Goal: Find contact information: Obtain details needed to contact an individual or organization

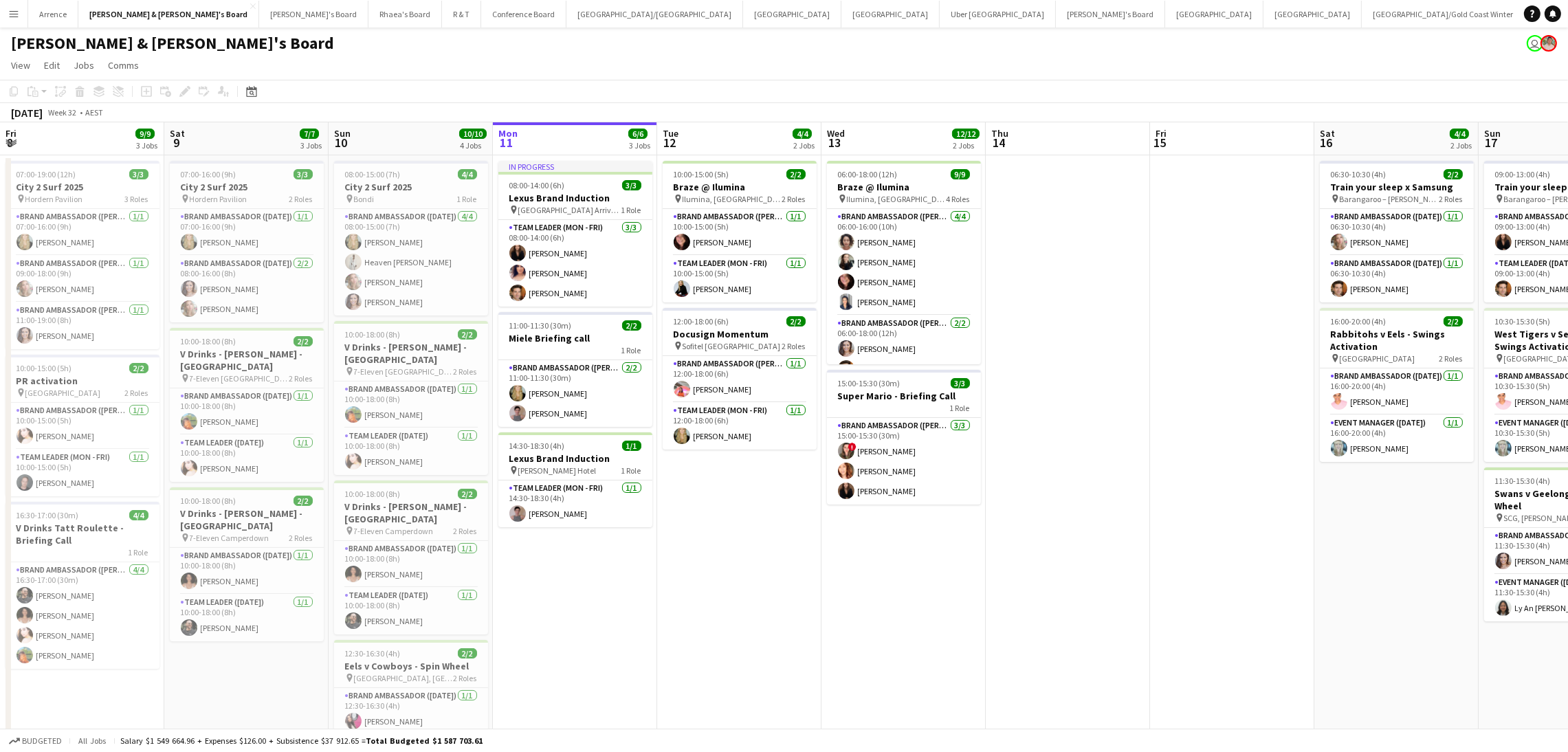
scroll to position [0, 328]
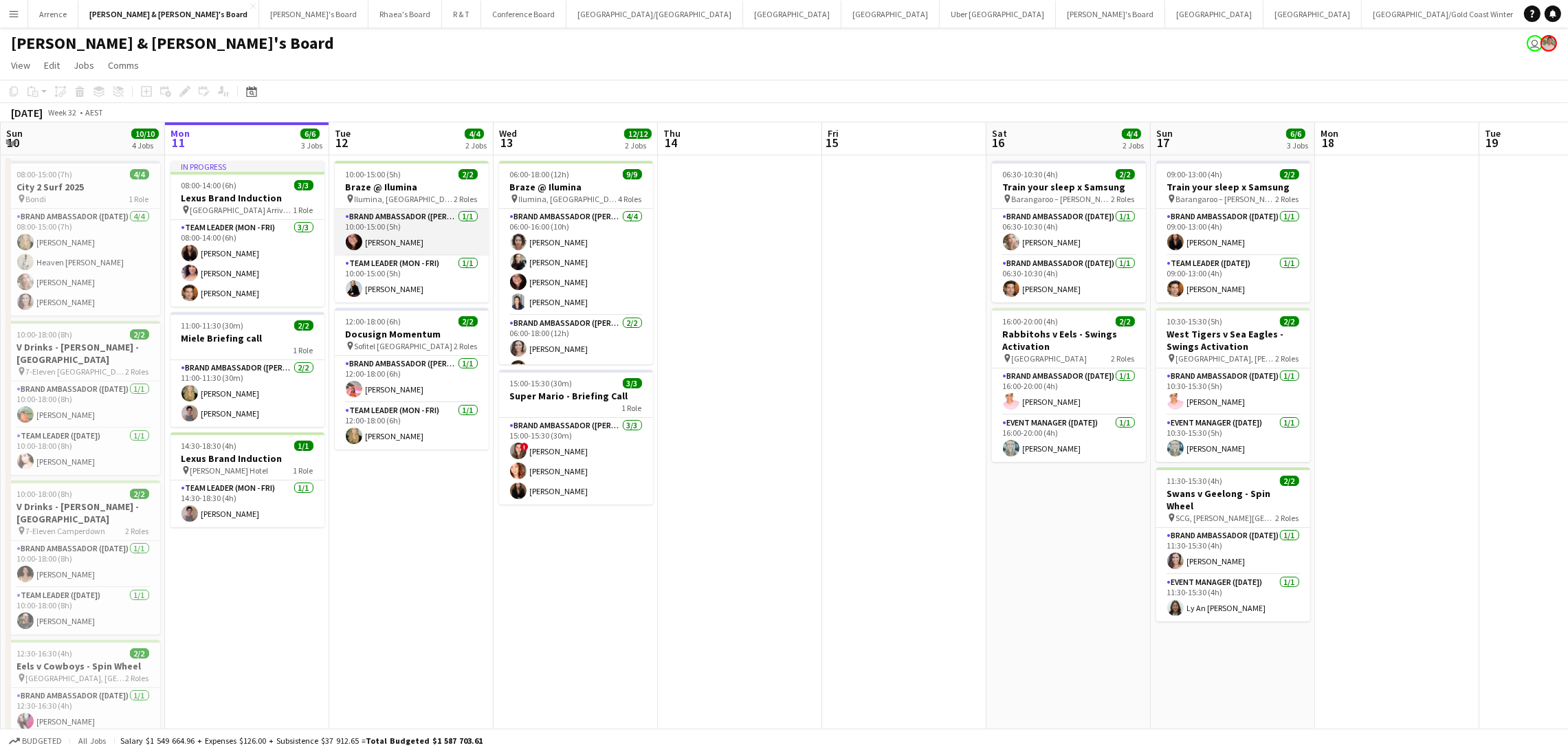
click at [399, 227] on app-card-role "Brand Ambassador (Mon - Fri) 1/1 10:00-15:00 (5h) Adele Young" at bounding box center [412, 232] width 154 height 46
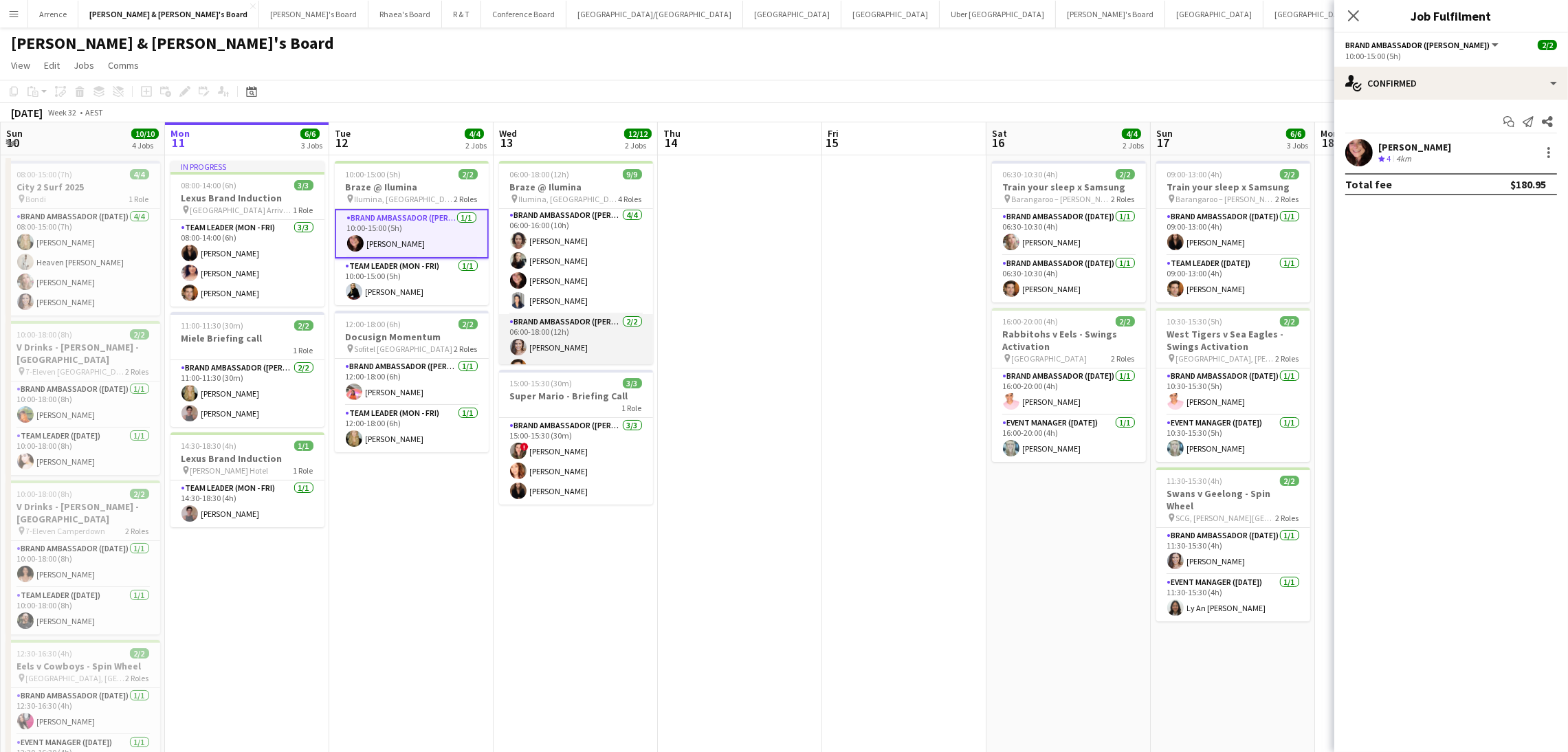
scroll to position [0, 0]
click at [1413, 149] on div "Adele Young" at bounding box center [1415, 146] width 73 height 12
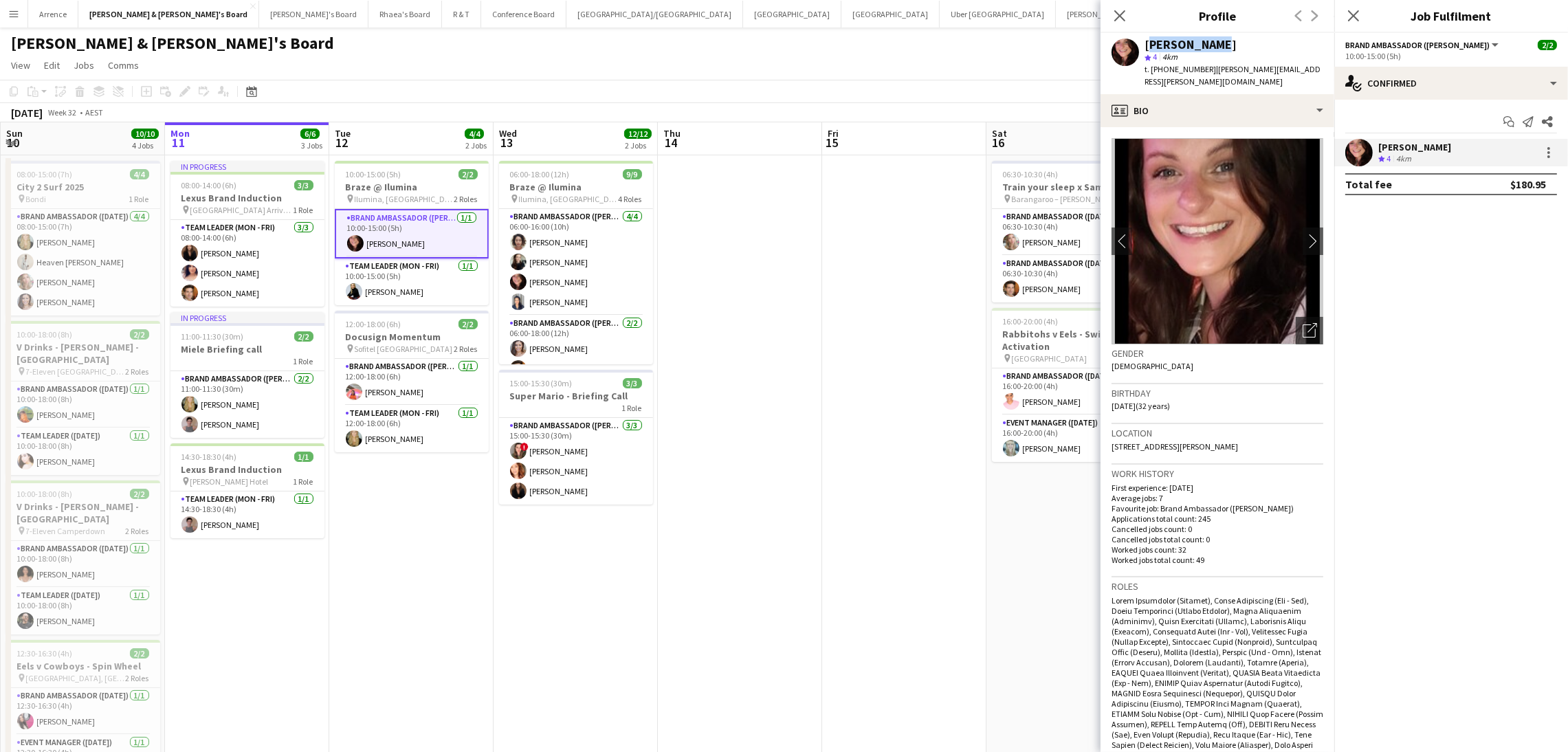
copy div "Adele Young"
drag, startPoint x: 1145, startPoint y: 46, endPoint x: 1260, endPoint y: 38, distance: 115.3
click at [1260, 38] on div "Adele Young" at bounding box center [1234, 44] width 179 height 12
drag, startPoint x: 1164, startPoint y: 68, endPoint x: 1204, endPoint y: 76, distance: 40.8
click at [1204, 76] on div "Adele Young star 4 4km t. +610430154687 | adele-young@hotmail.co.uk" at bounding box center [1217, 64] width 233 height 61
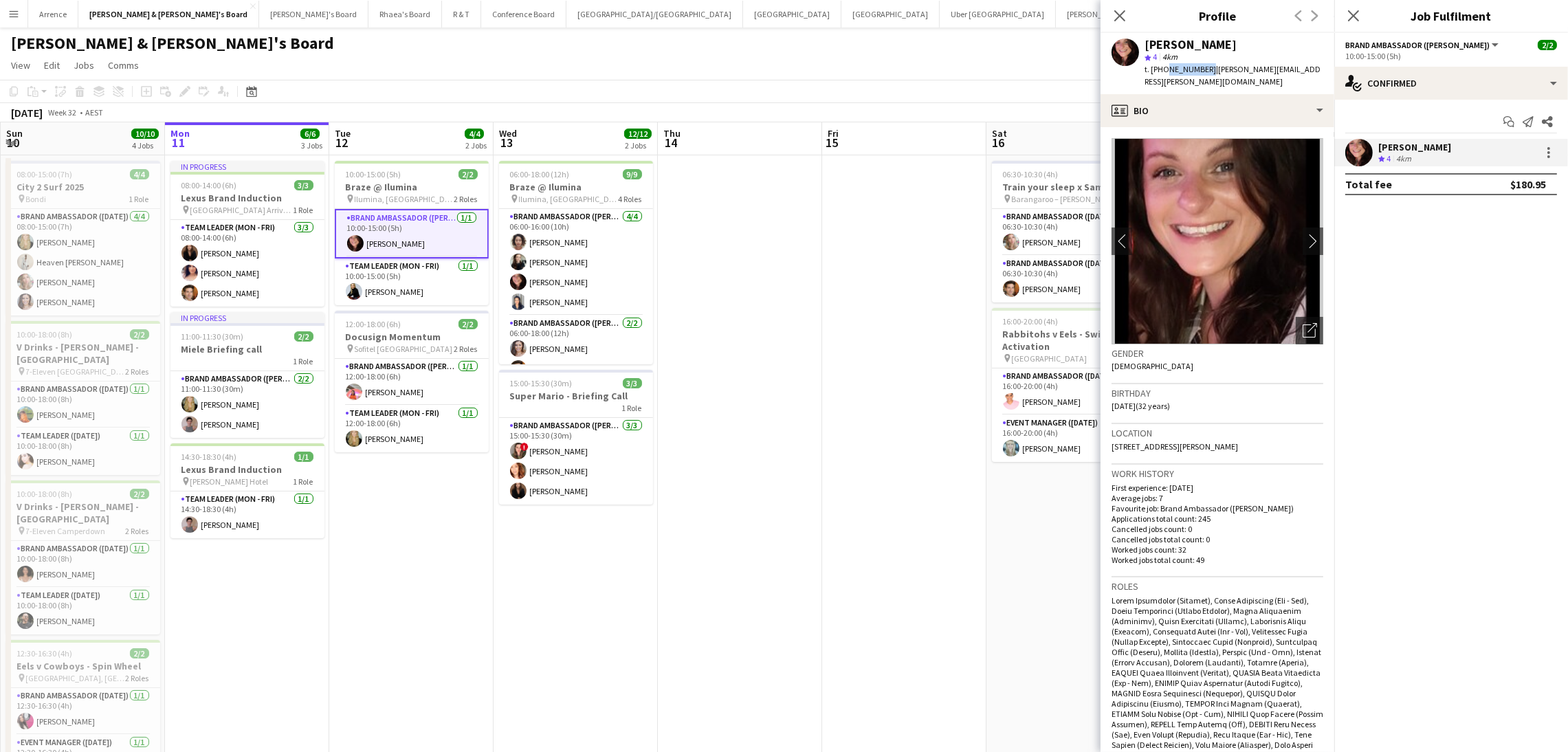
copy span "0430154687"
drag, startPoint x: 1211, startPoint y: 67, endPoint x: 1309, endPoint y: 70, distance: 98.0
click at [1309, 70] on div "Adele Young star 4 4km t. +610430154687 | adele-young@hotmail.co.uk" at bounding box center [1217, 64] width 233 height 61
copy span "adele-young@hotmail.co.uk"
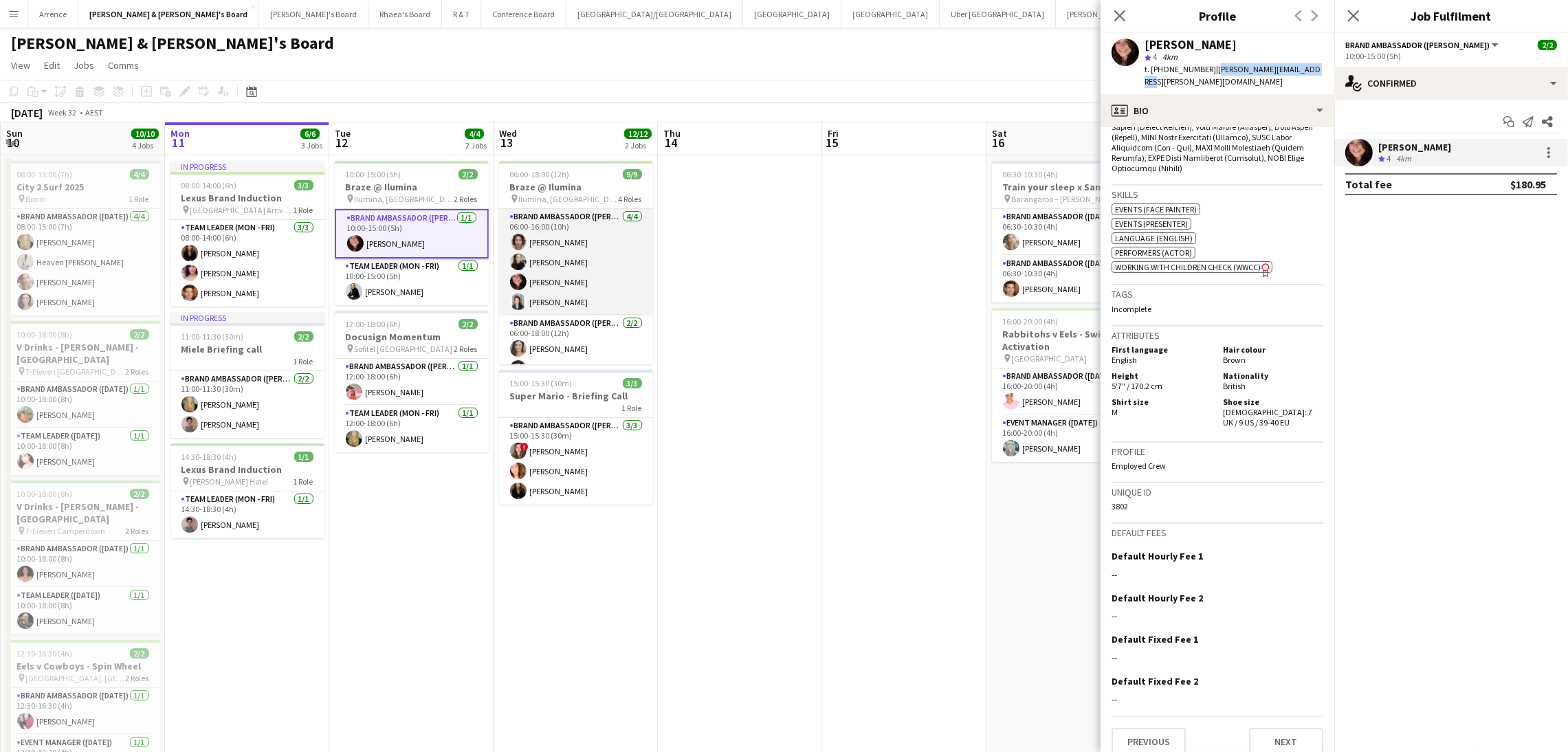
drag, startPoint x: 526, startPoint y: 266, endPoint x: 531, endPoint y: 276, distance: 11.2
click at [526, 266] on app-card-role "Brand Ambassador (Mon - Fri) 4/4 06:00-16:00 (10h) Vararat Yingsoong Sharna O’T…" at bounding box center [576, 262] width 154 height 106
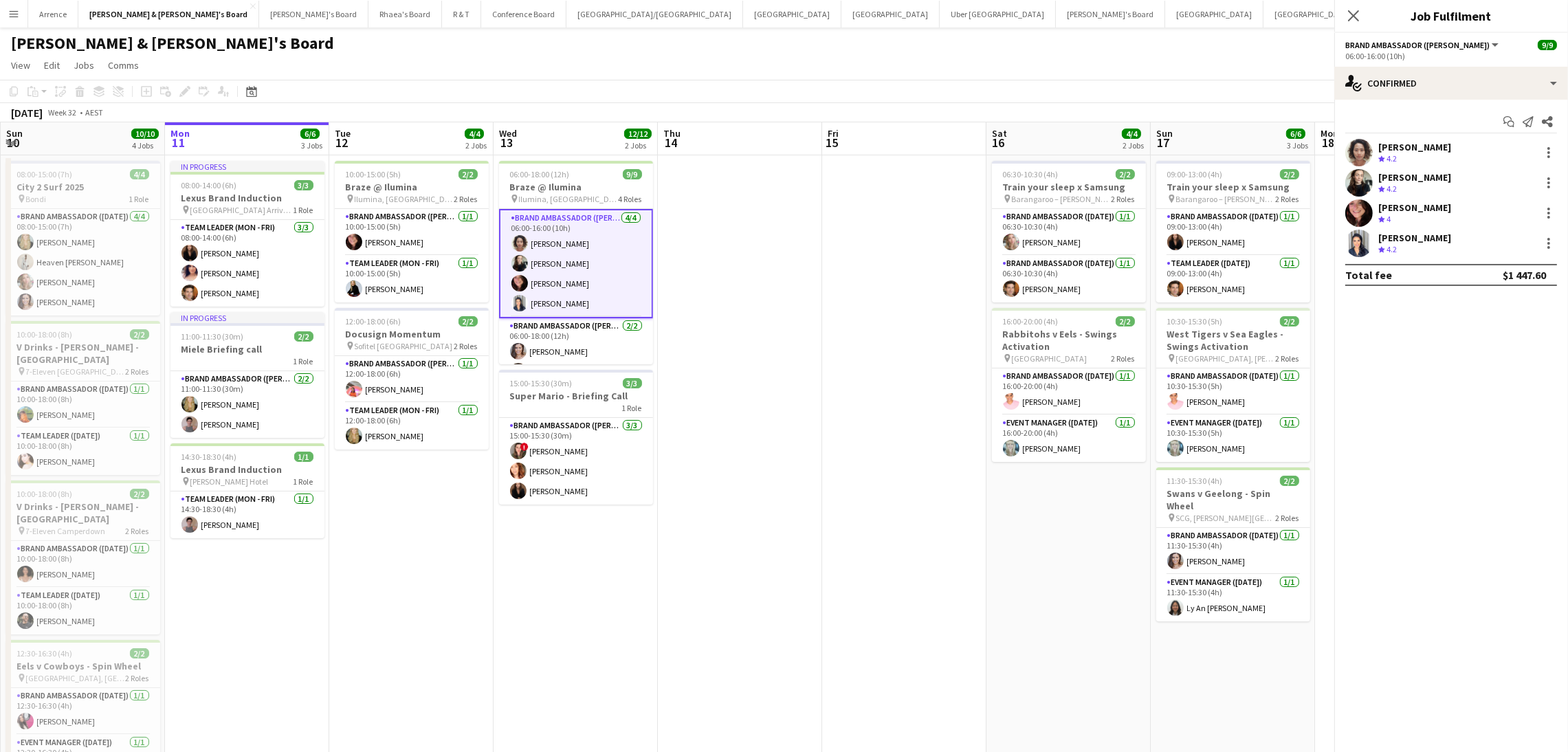
scroll to position [0, 327]
click at [1443, 149] on div "Vararat Yingsoong" at bounding box center [1415, 146] width 73 height 12
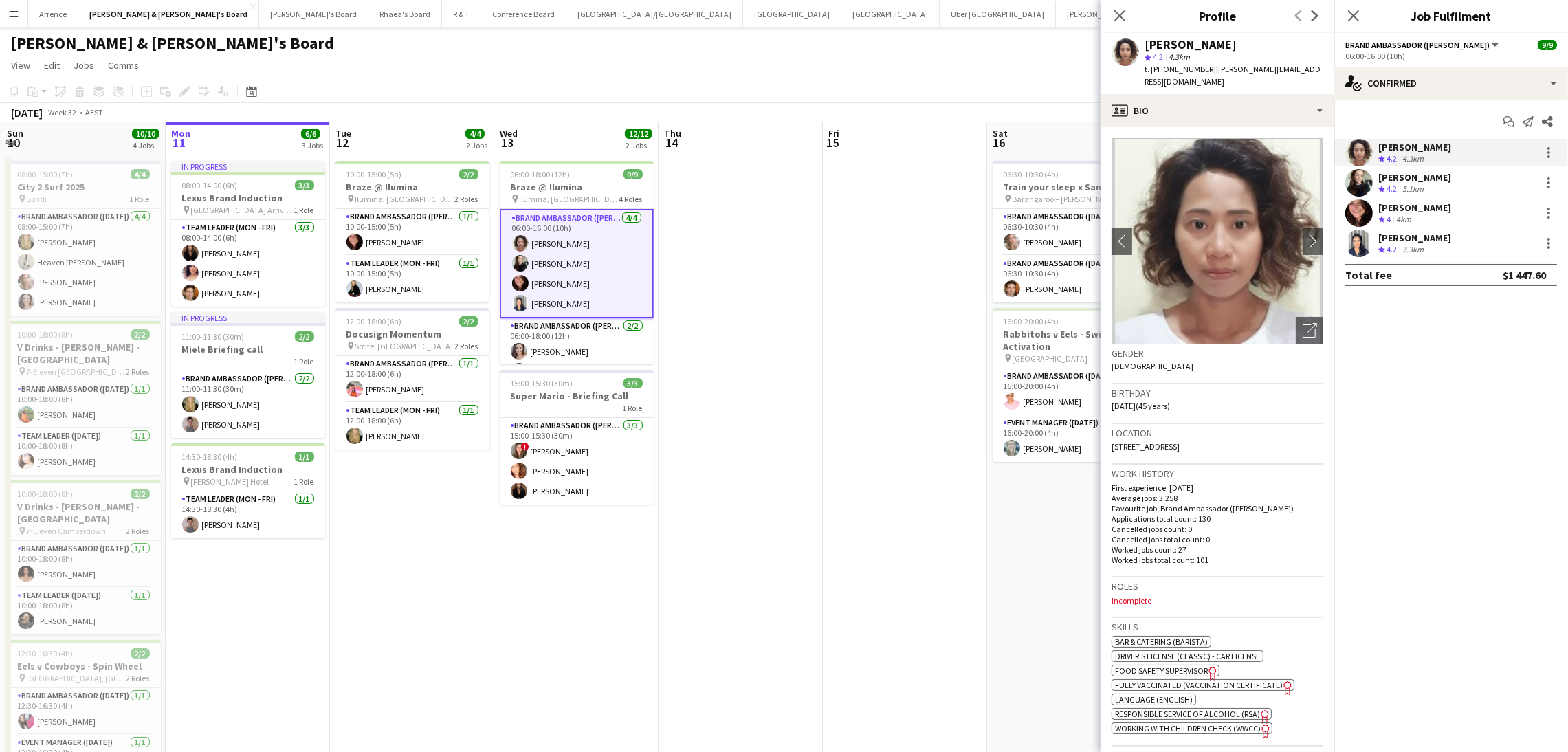
drag, startPoint x: 1145, startPoint y: 43, endPoint x: 1285, endPoint y: 46, distance: 140.0
click at [1285, 46] on div "Vararat Yingsoong" at bounding box center [1234, 44] width 179 height 12
copy div "Vararat Yingsoong"
drag, startPoint x: 1166, startPoint y: 67, endPoint x: 1200, endPoint y: 65, distance: 34.1
click at [1200, 65] on span "t. +61433160440" at bounding box center [1180, 69] width 72 height 10
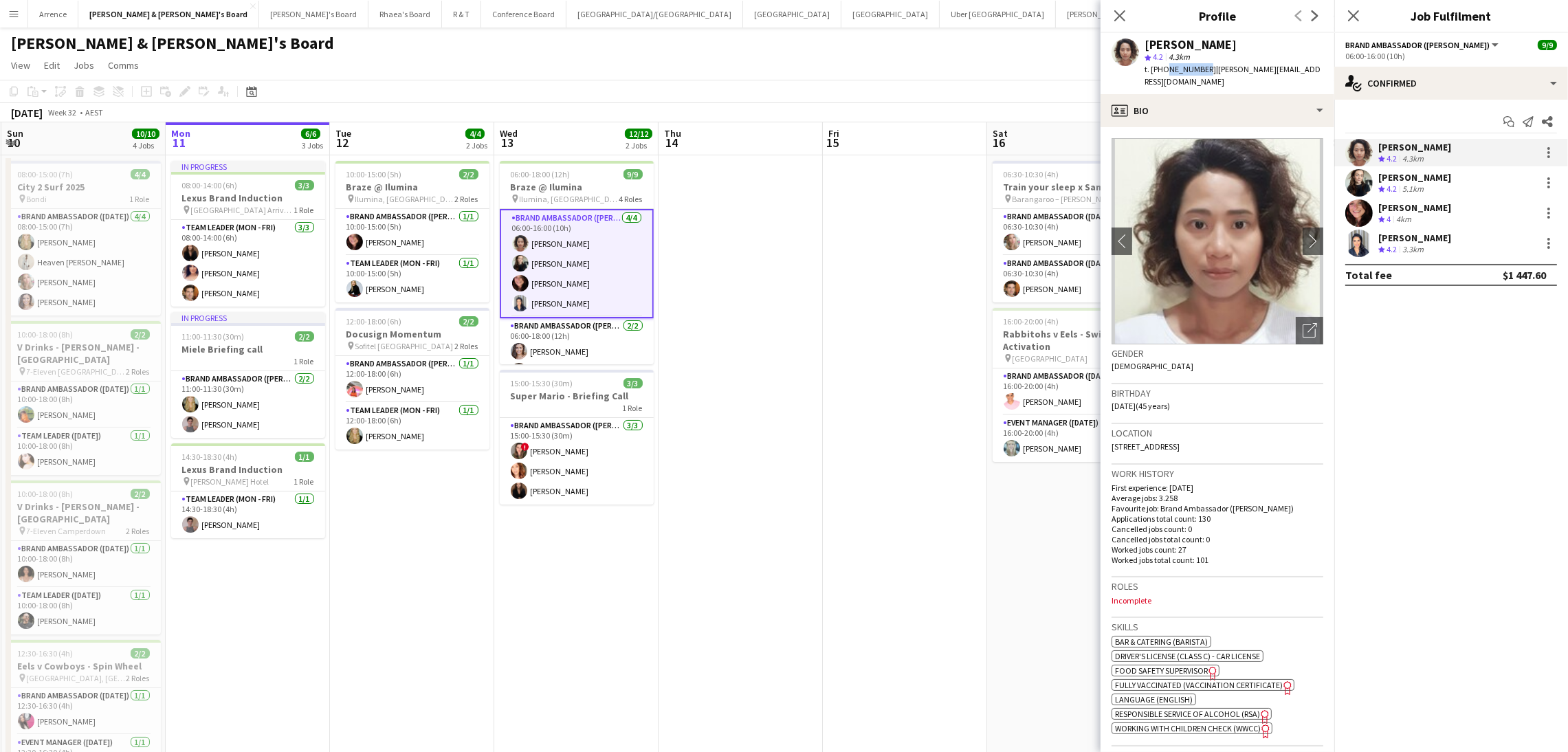
copy span "433160440"
drag, startPoint x: 1207, startPoint y: 67, endPoint x: 1300, endPoint y: 65, distance: 93.0
click at [1300, 65] on app-profile-header "Vararat Yingsoong star 4.2 4.3km t. +61433160440 | gail.vararat@gmail.com" at bounding box center [1217, 64] width 233 height 61
copy span "gail.vararat@gmail.com"
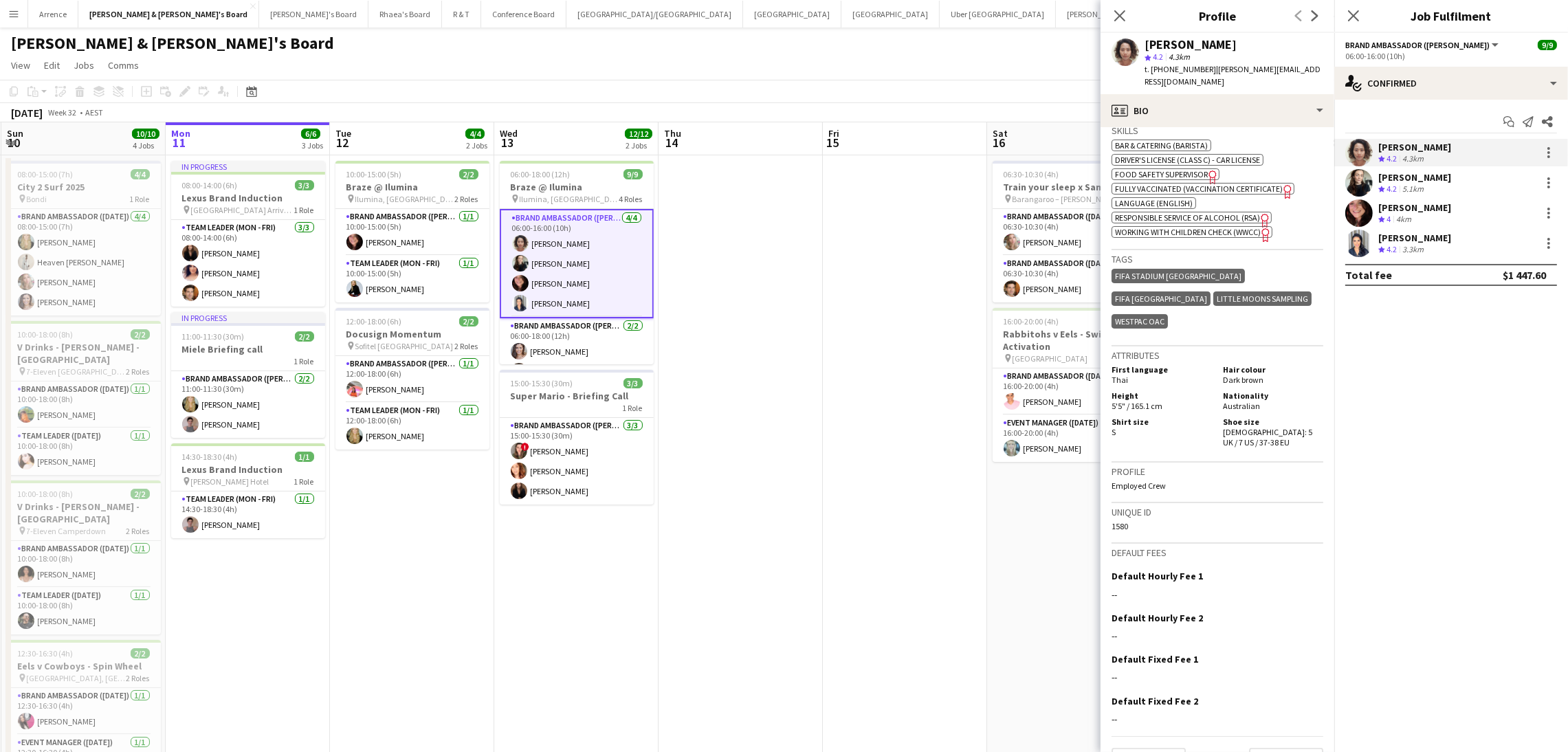
drag, startPoint x: 1421, startPoint y: 173, endPoint x: 1430, endPoint y: 186, distance: 15.8
click at [1421, 172] on div "Sharna O’Toole" at bounding box center [1415, 177] width 73 height 12
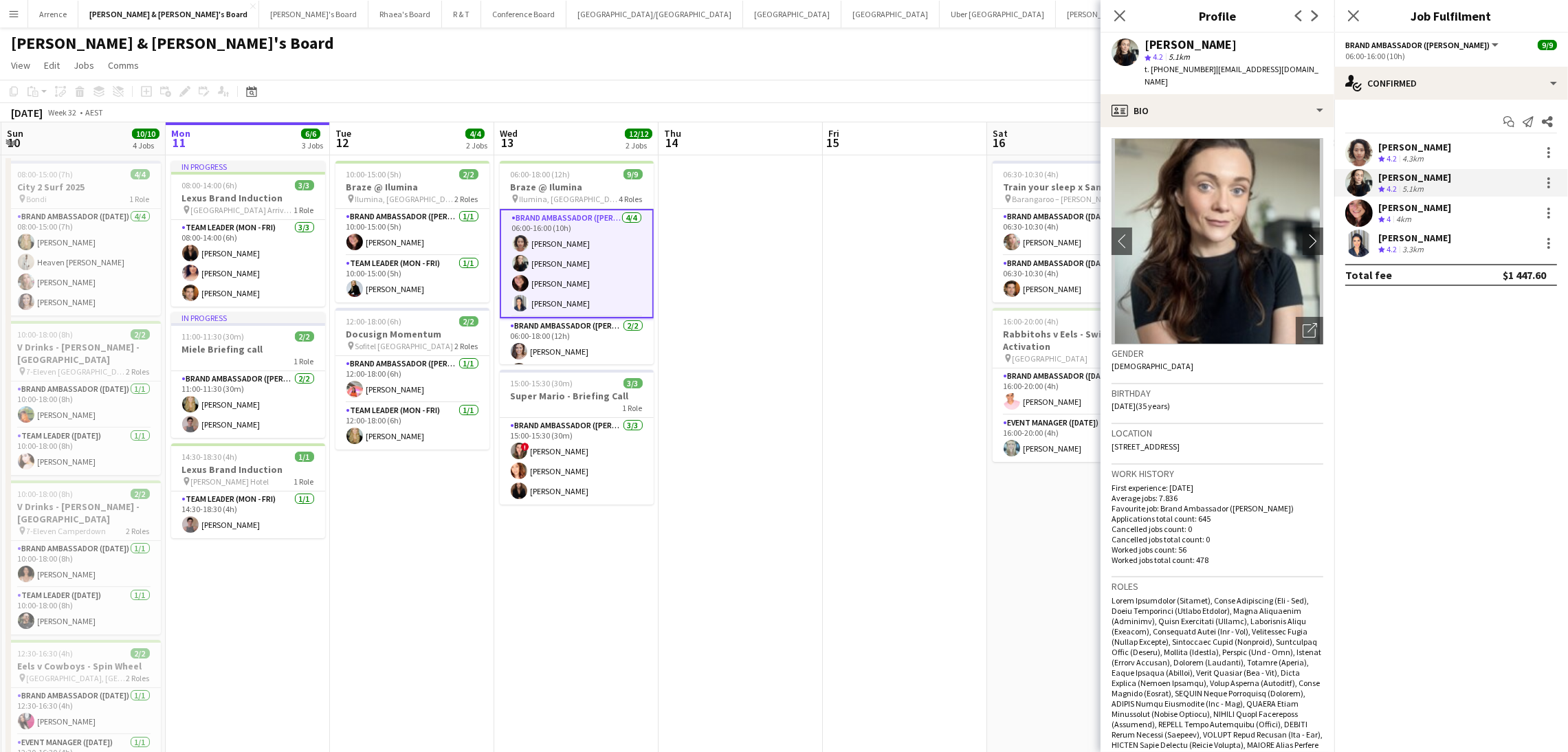
drag, startPoint x: 1145, startPoint y: 46, endPoint x: 1285, endPoint y: 39, distance: 140.2
click at [1285, 39] on div "Sharna O’Toole" at bounding box center [1234, 44] width 179 height 12
copy div "Sharna O’Toole"
drag, startPoint x: 1164, startPoint y: 71, endPoint x: 1204, endPoint y: 75, distance: 40.2
click at [1204, 75] on div "t. +610424033947 | sharnaotoole@hotmail.co.uk" at bounding box center [1234, 75] width 179 height 25
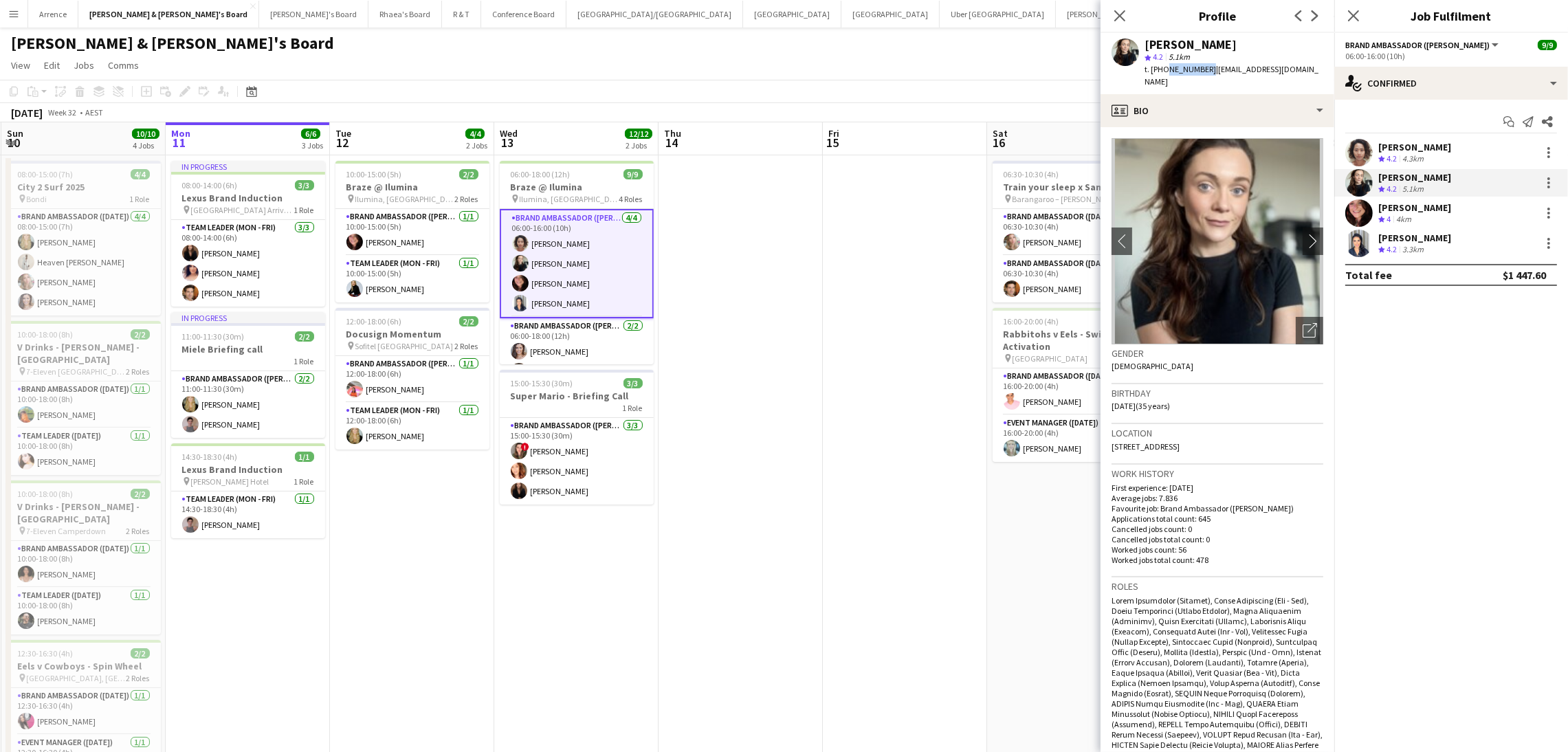
copy span "0424033947"
drag, startPoint x: 1209, startPoint y: 66, endPoint x: 1300, endPoint y: 66, distance: 91.0
click at [1300, 66] on span "| sharnaotoole@hotmail.co.uk" at bounding box center [1232, 75] width 174 height 22
click at [1244, 67] on span "| sharnaotoole@hotmail.co.uk" at bounding box center [1232, 75] width 174 height 22
drag, startPoint x: 1211, startPoint y: 71, endPoint x: 1321, endPoint y: 66, distance: 110.1
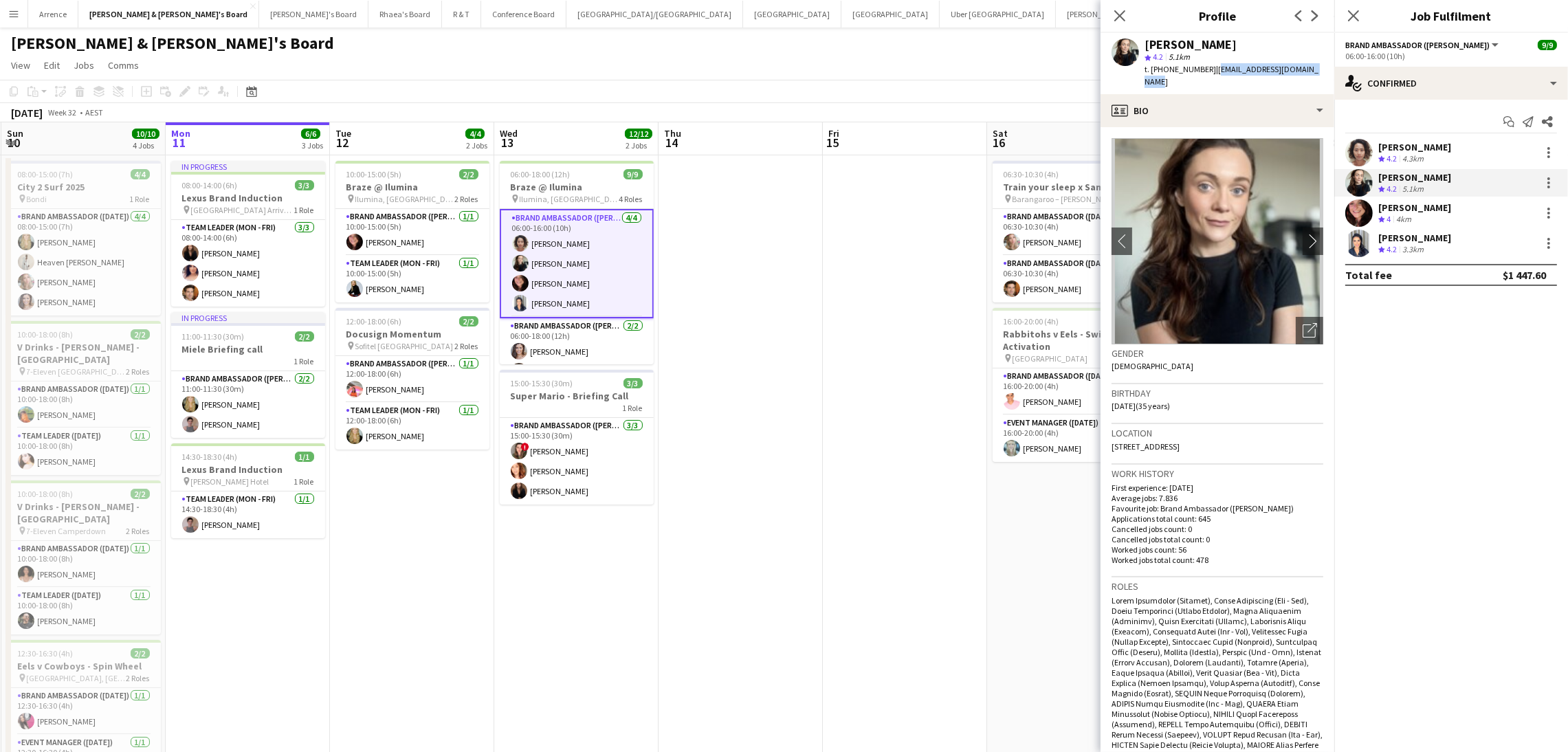
click at [1321, 66] on div "Sharna O’Toole star 4.2 5.1km t. +610424033947 | sharnaotoole@hotmail.co.uk" at bounding box center [1217, 64] width 233 height 61
copy span "sharnaotoole@hotmail.co.uk"
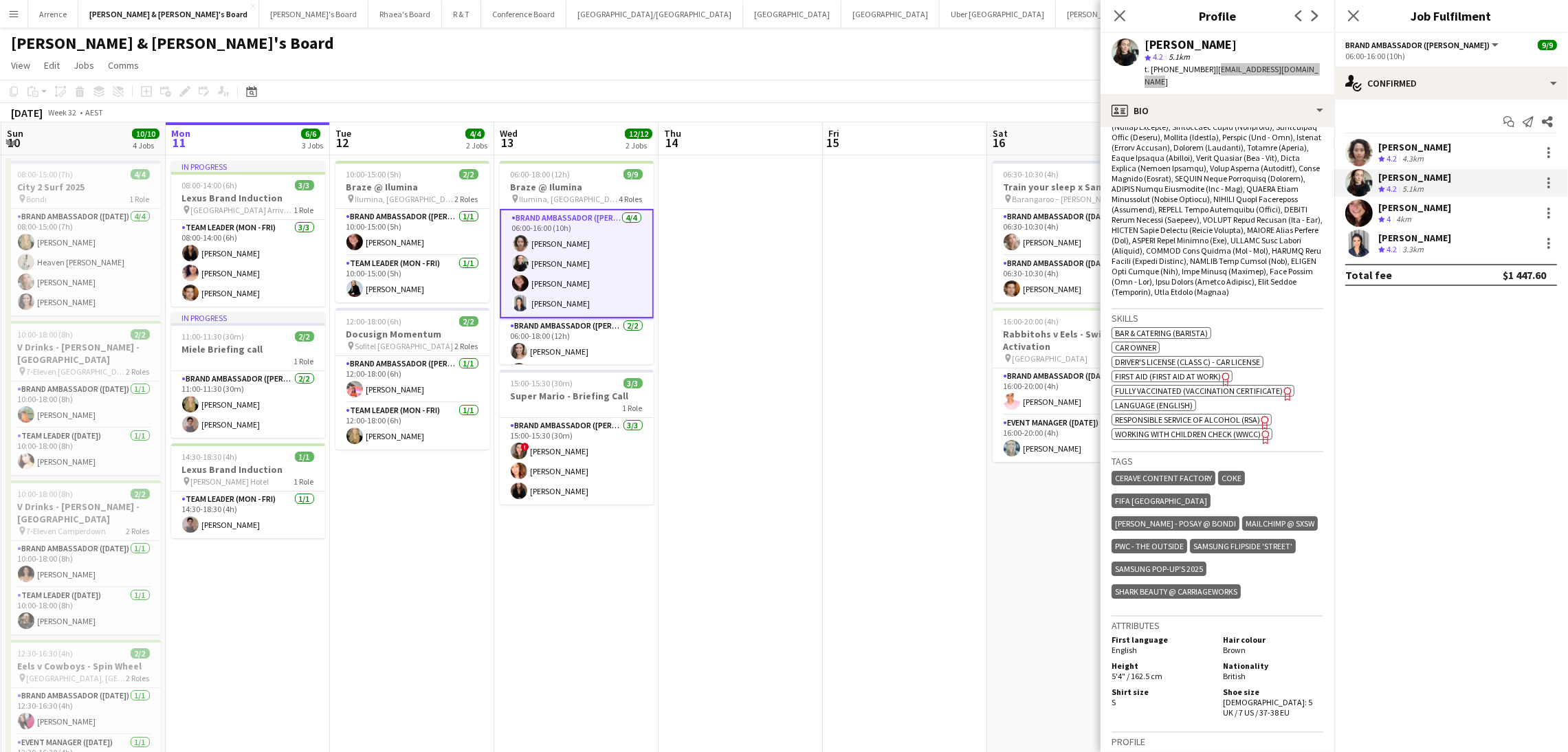
scroll to position [830, 0]
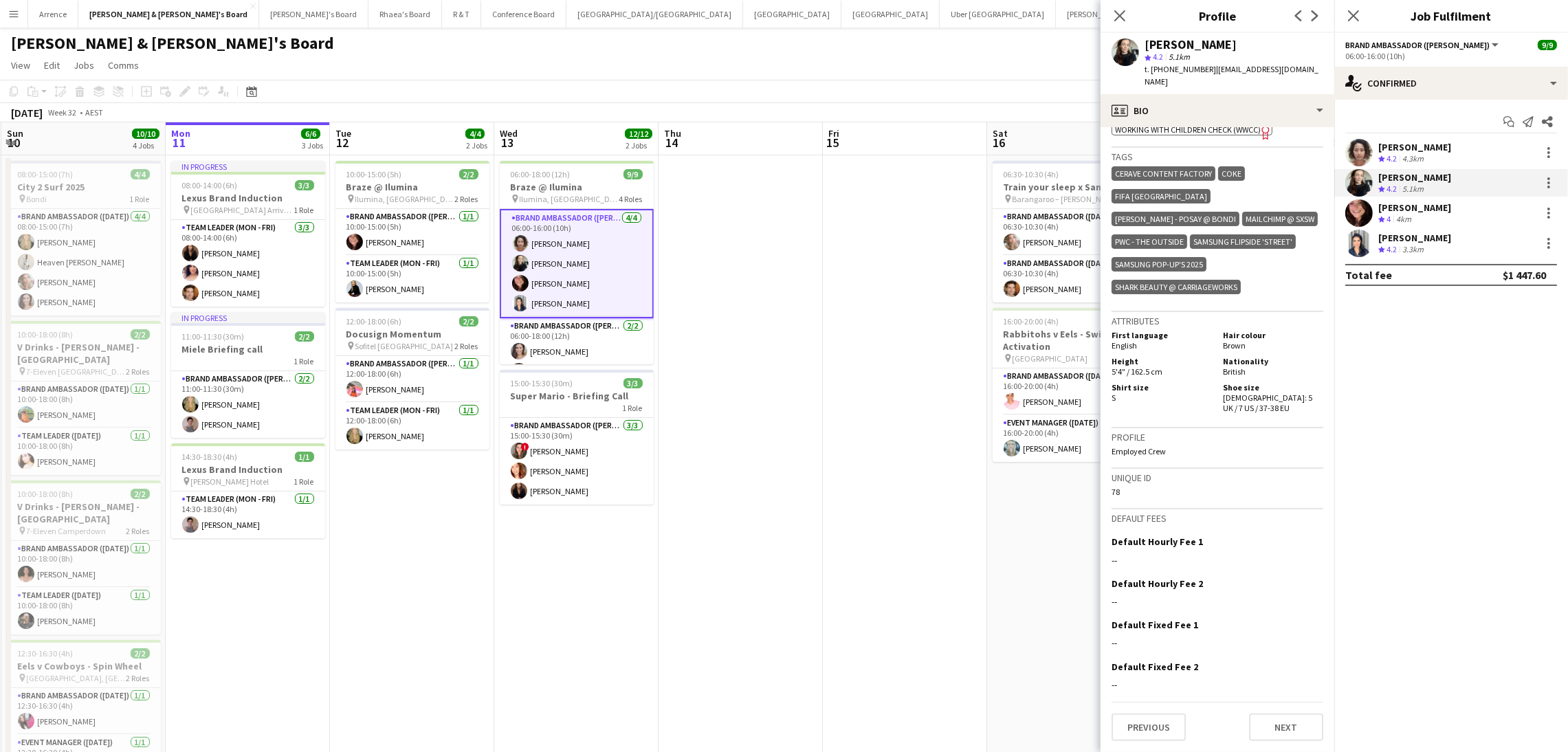
click at [1409, 219] on div "4km" at bounding box center [1403, 220] width 20 height 12
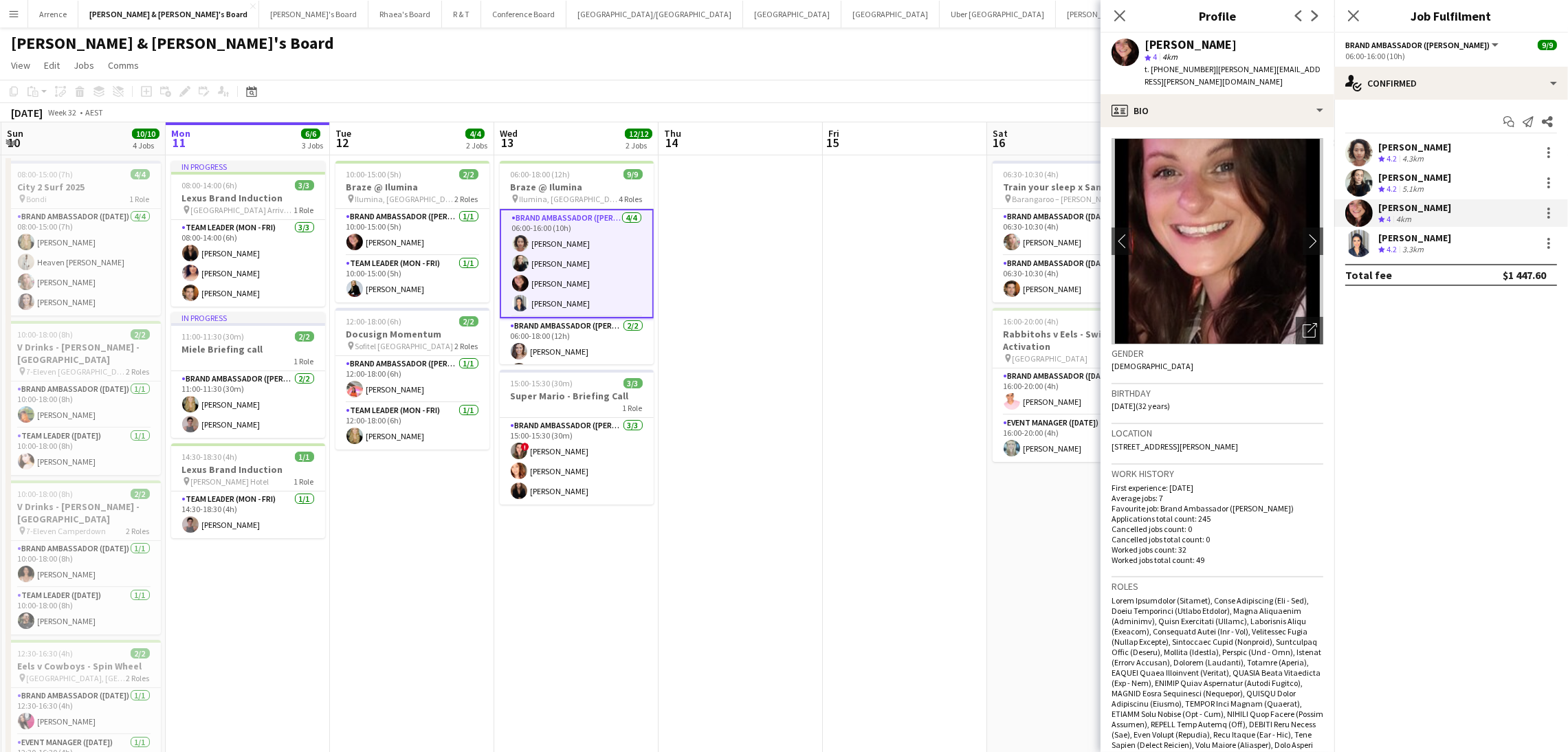
click at [1401, 236] on div "Vanessa Flauzino" at bounding box center [1415, 238] width 73 height 12
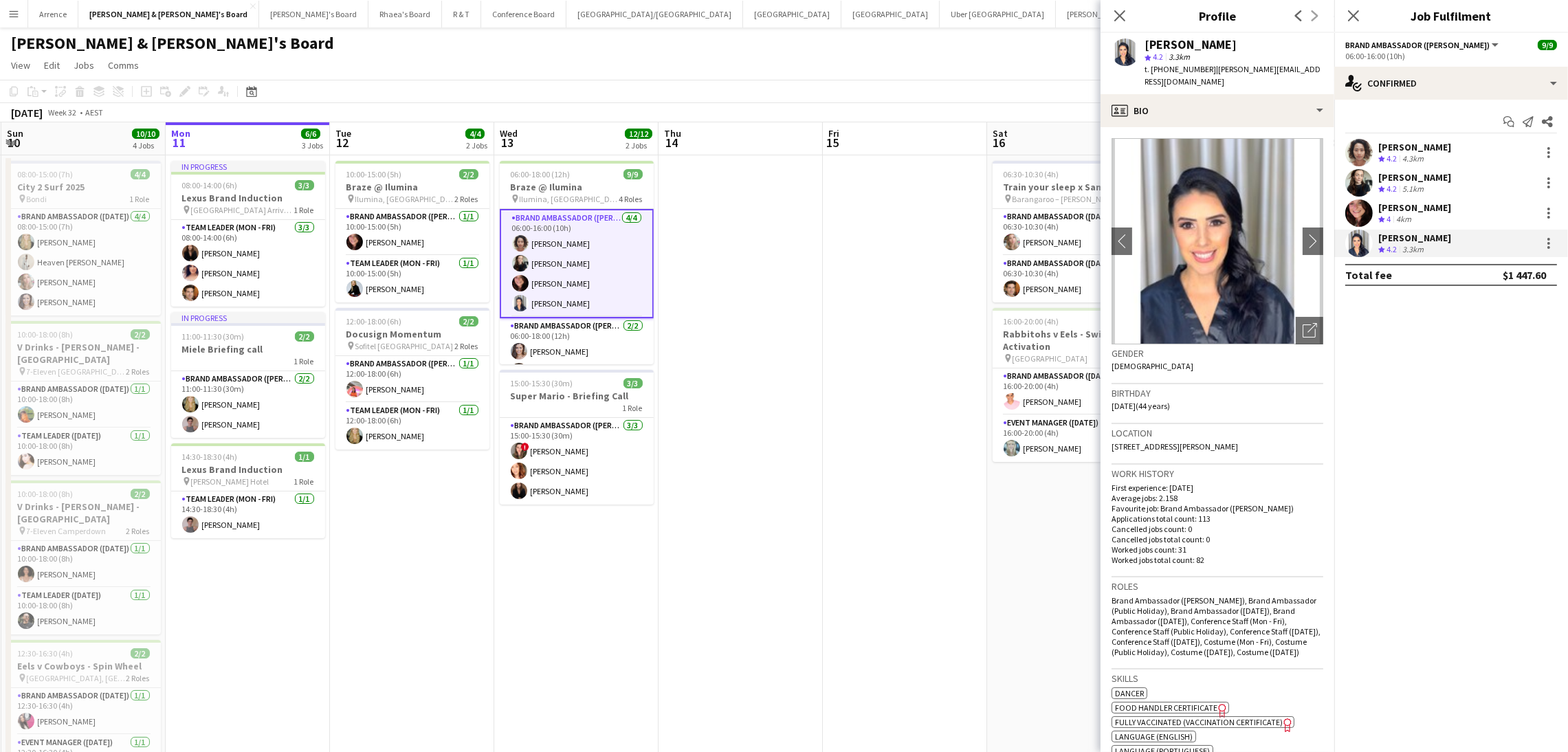
copy div "Vanessa Flauzino"
drag, startPoint x: 1144, startPoint y: 41, endPoint x: 1270, endPoint y: 43, distance: 126.0
click at [1270, 43] on div "Vanessa Flauzino" at bounding box center [1234, 44] width 179 height 12
drag, startPoint x: 1165, startPoint y: 68, endPoint x: 1200, endPoint y: 72, distance: 35.2
click at [1200, 72] on span "t. +61451050458" at bounding box center [1180, 69] width 72 height 10
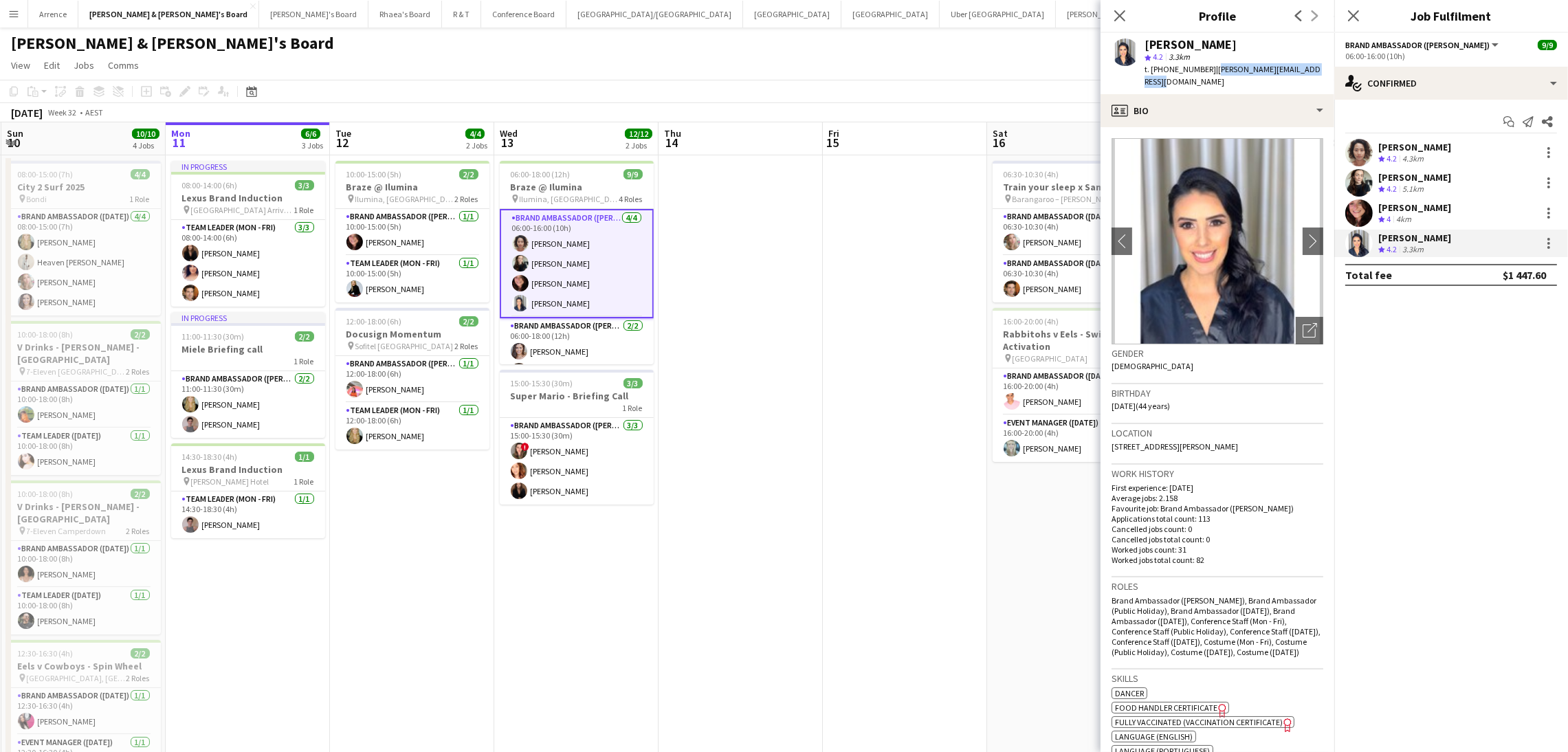
drag, startPoint x: 1207, startPoint y: 67, endPoint x: 1315, endPoint y: 70, distance: 108.0
click at [1315, 70] on div "Vanessa Flauzino star 4.2 3.3km t. +61451050458 | vanessa.flauzino@hotmail.com" at bounding box center [1217, 64] width 233 height 61
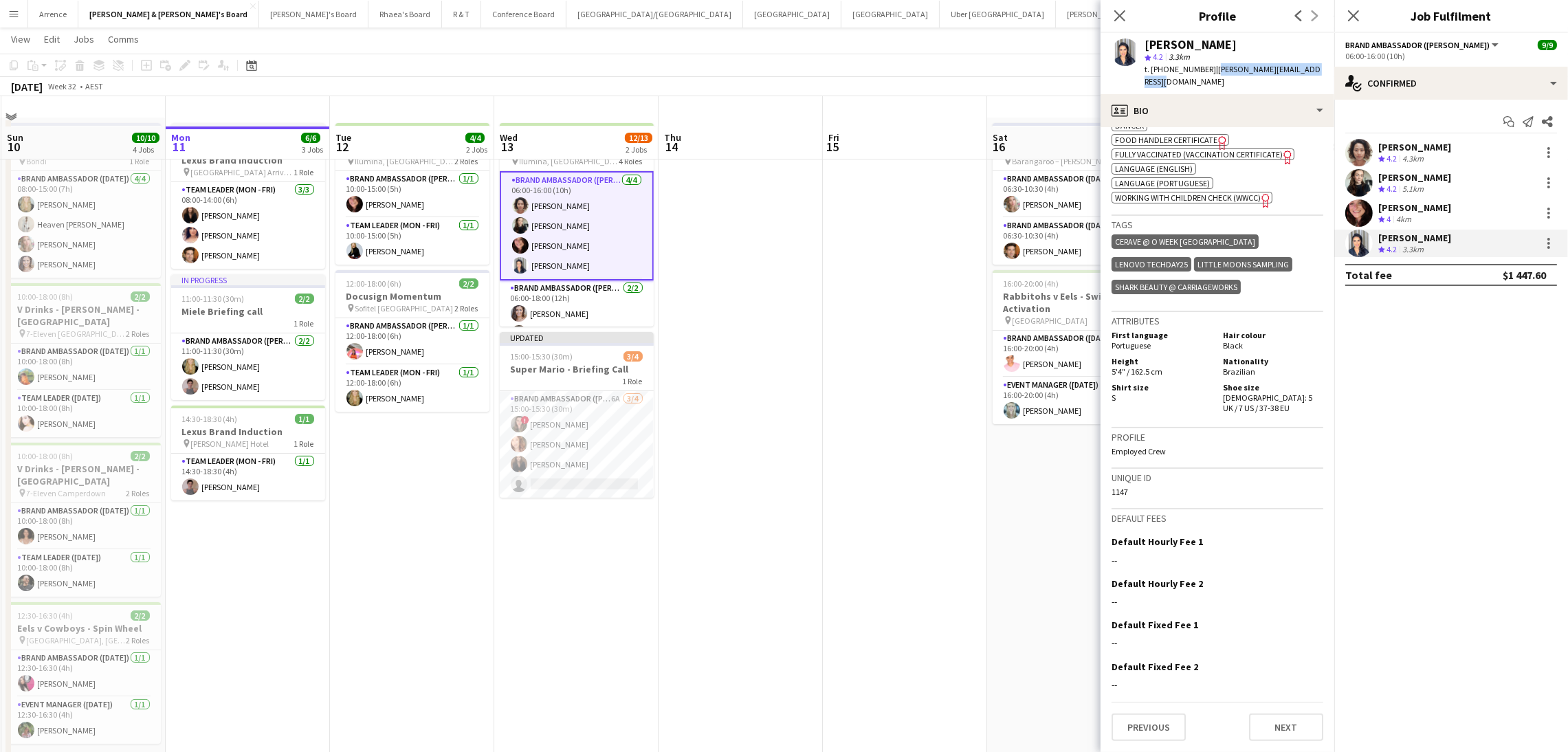
scroll to position [0, 0]
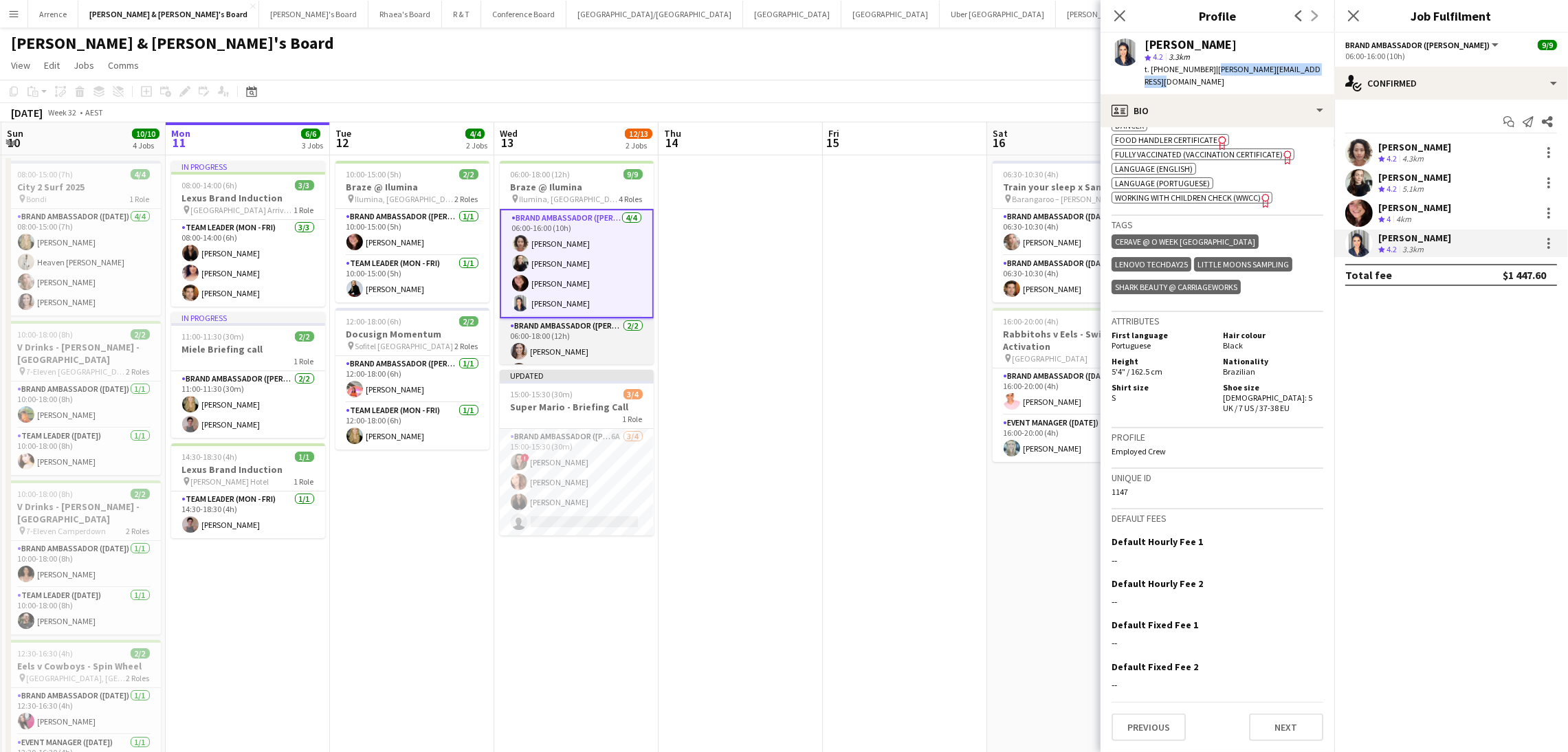
click at [568, 331] on app-card-role "Brand Ambassador (Mon - Fri) 2/2 06:00-18:00 (12h) Claire Stephens Juan Montes" at bounding box center [577, 351] width 154 height 67
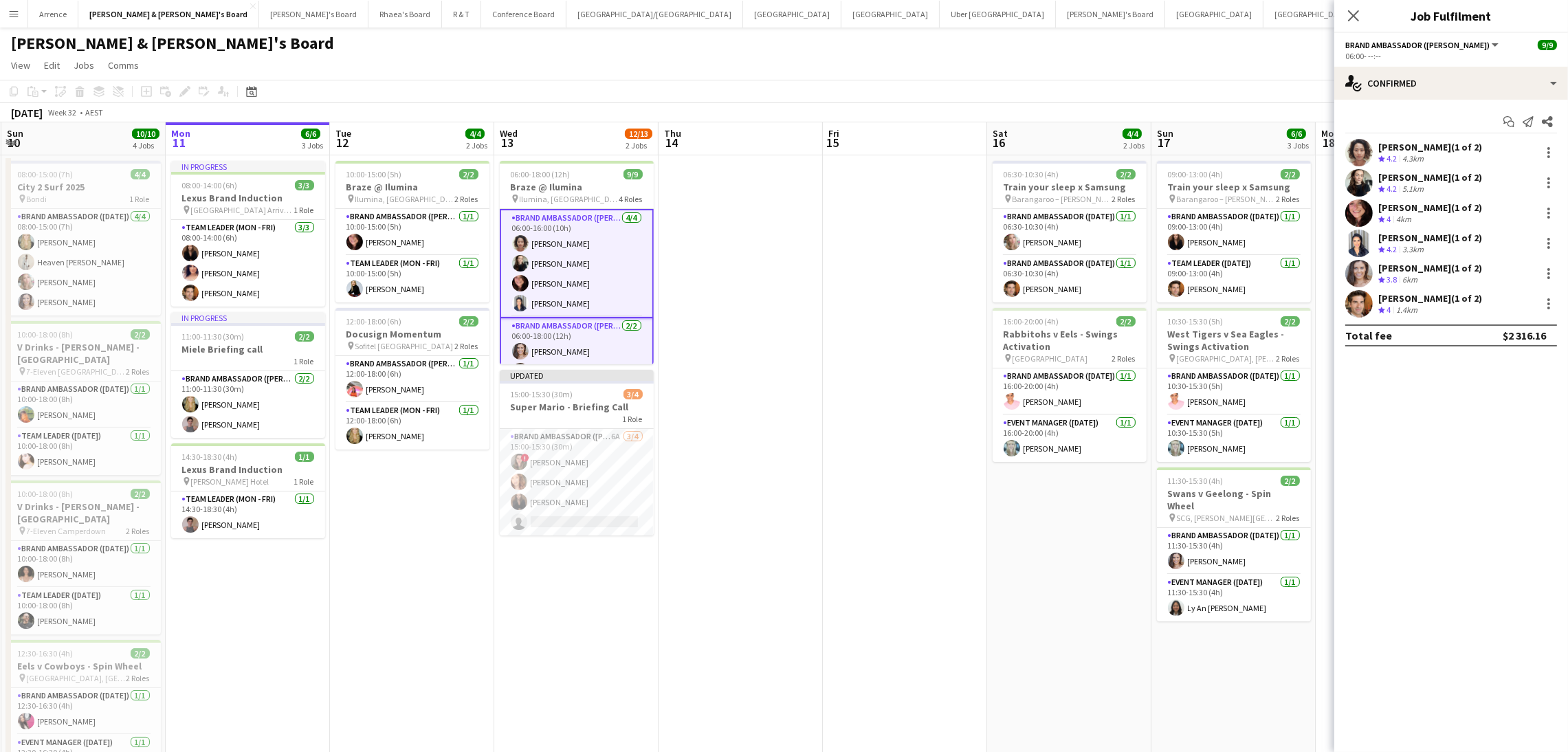
scroll to position [135, 0]
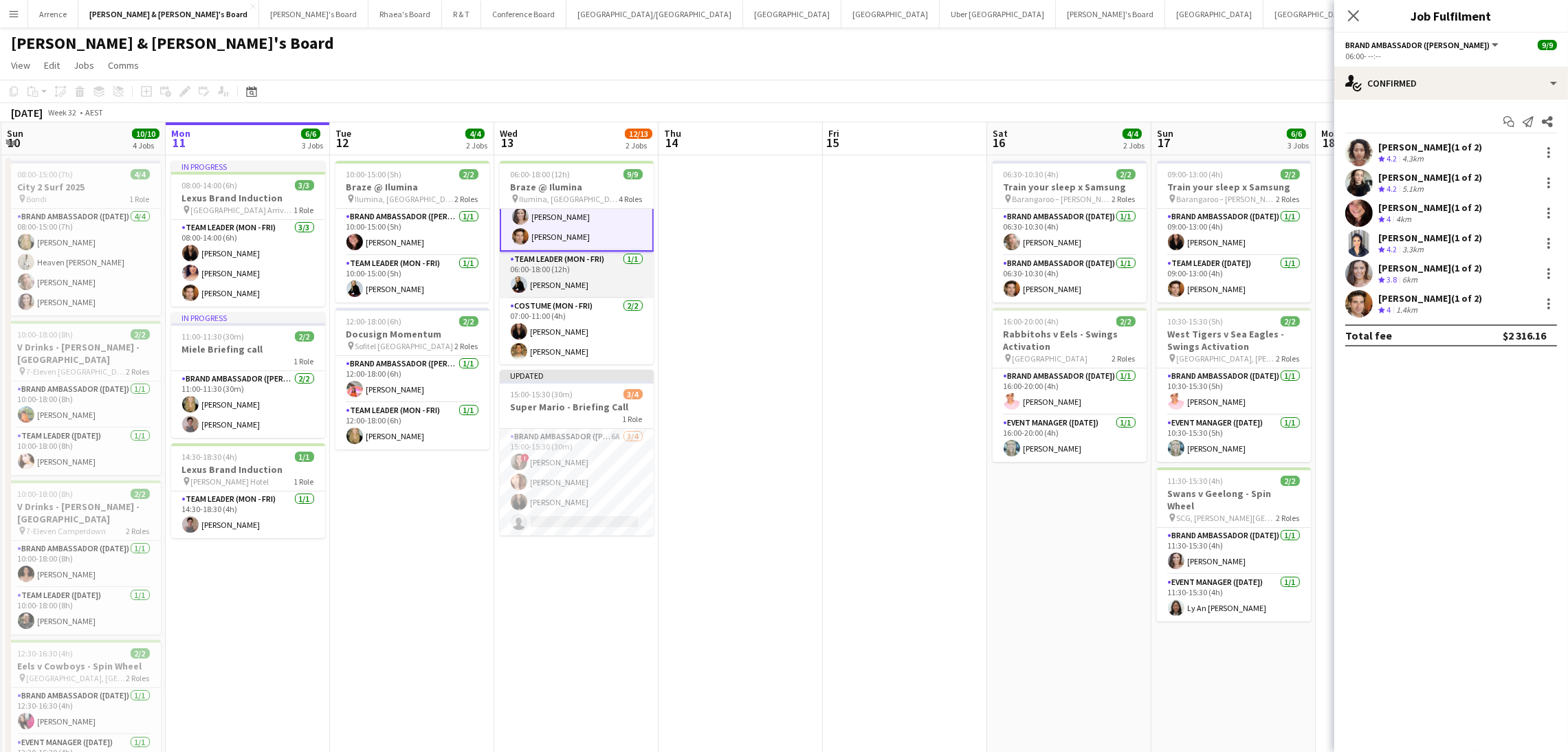
click at [584, 265] on app-card-role "Team Leader (Mon - Fri) 1/1 06:00-18:00 (12h) Steffania Uttaro" at bounding box center [577, 275] width 154 height 46
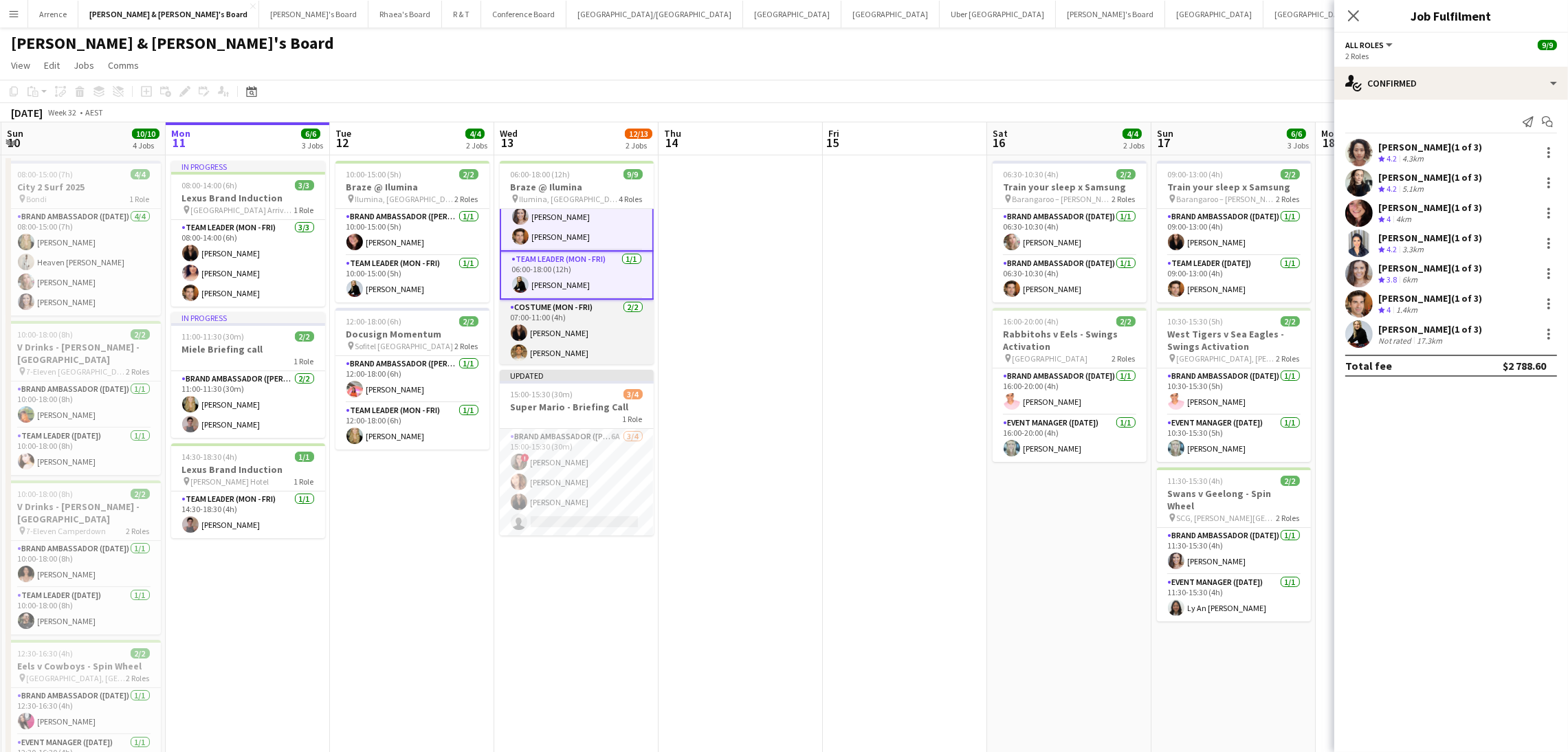
click at [568, 322] on app-card-role "Costume (Mon - Fri) 2/2 07:00-11:00 (4h) Kim Clifton Tim Jarzynski" at bounding box center [577, 333] width 154 height 67
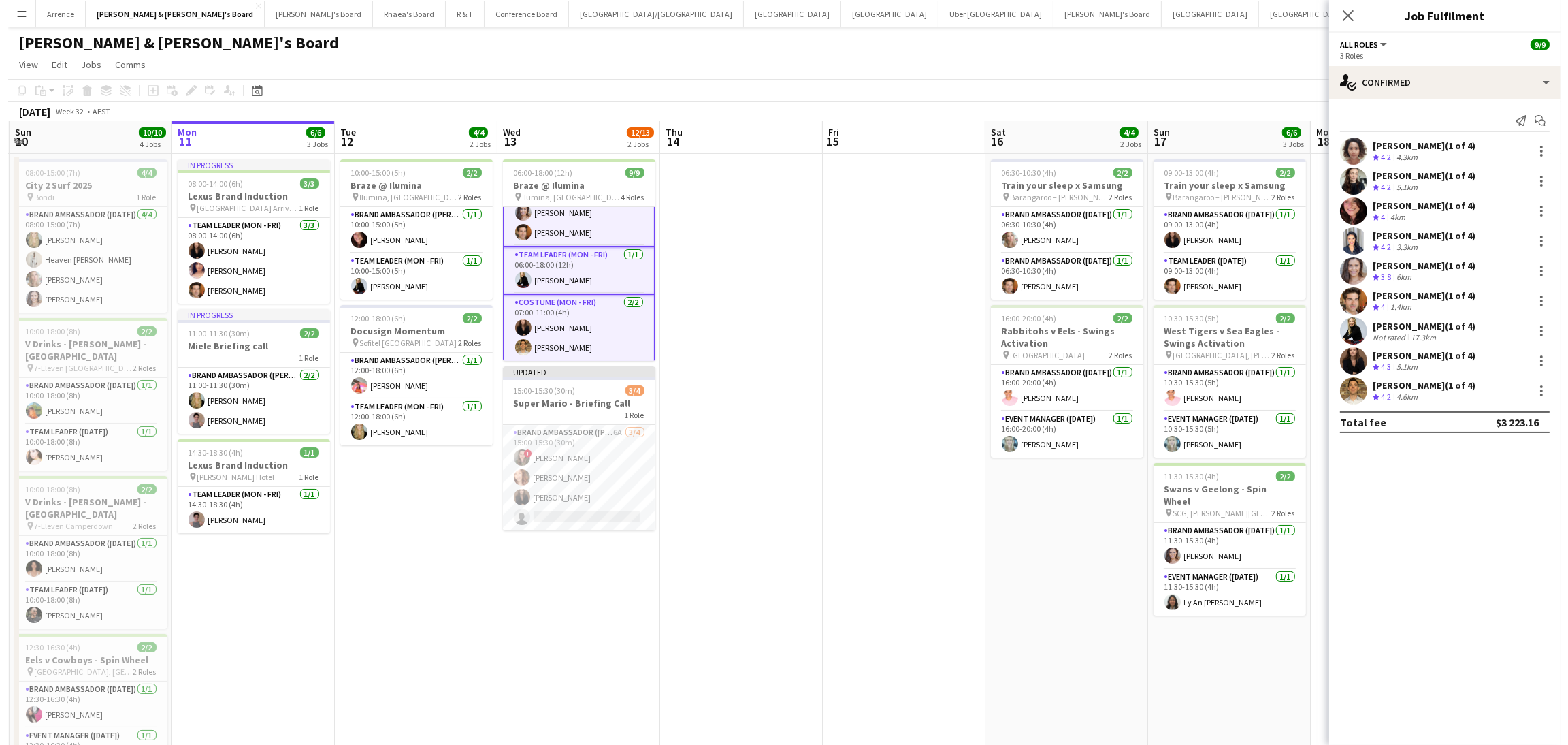
scroll to position [0, 0]
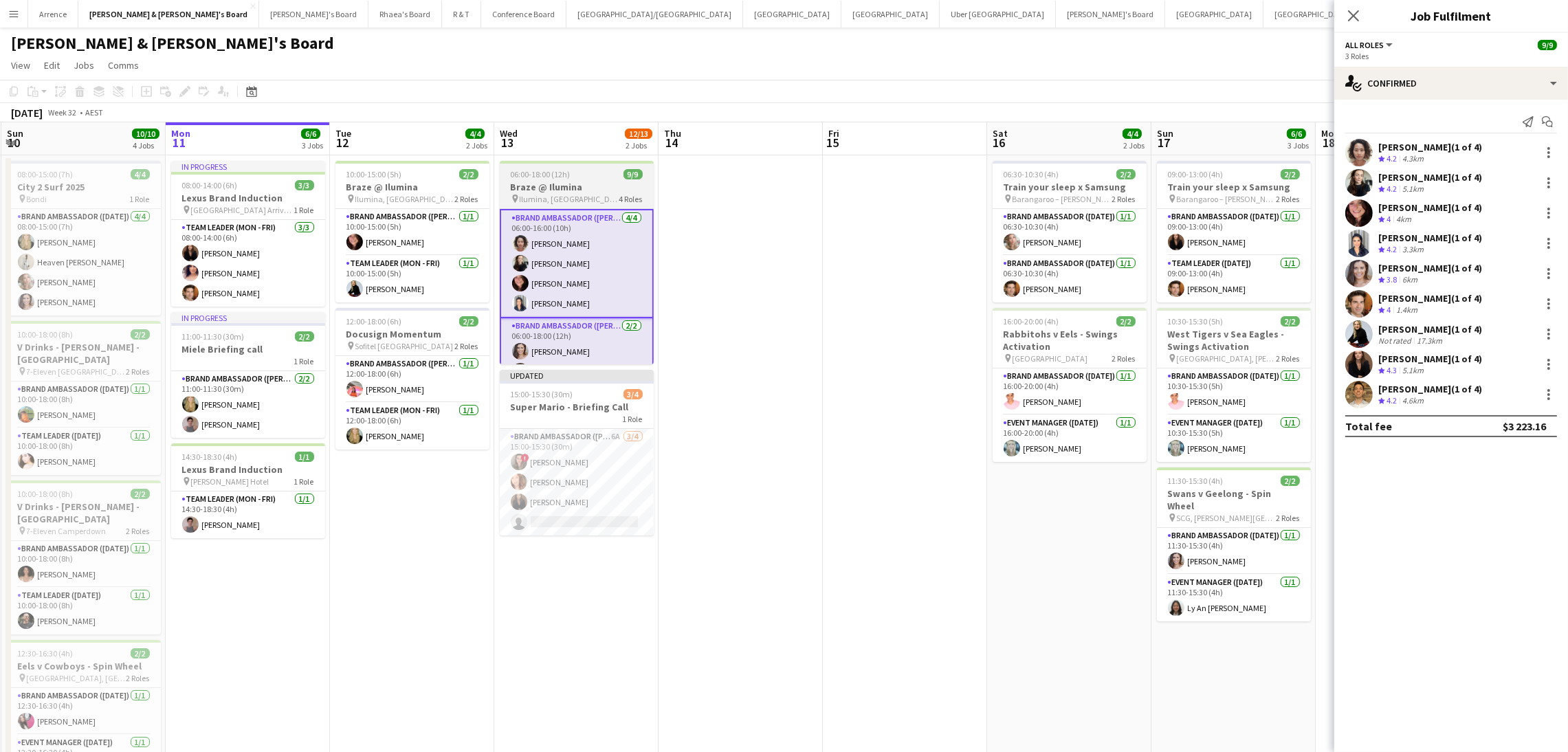
click at [564, 187] on h3 "Braze @ Ilumina" at bounding box center [577, 186] width 154 height 12
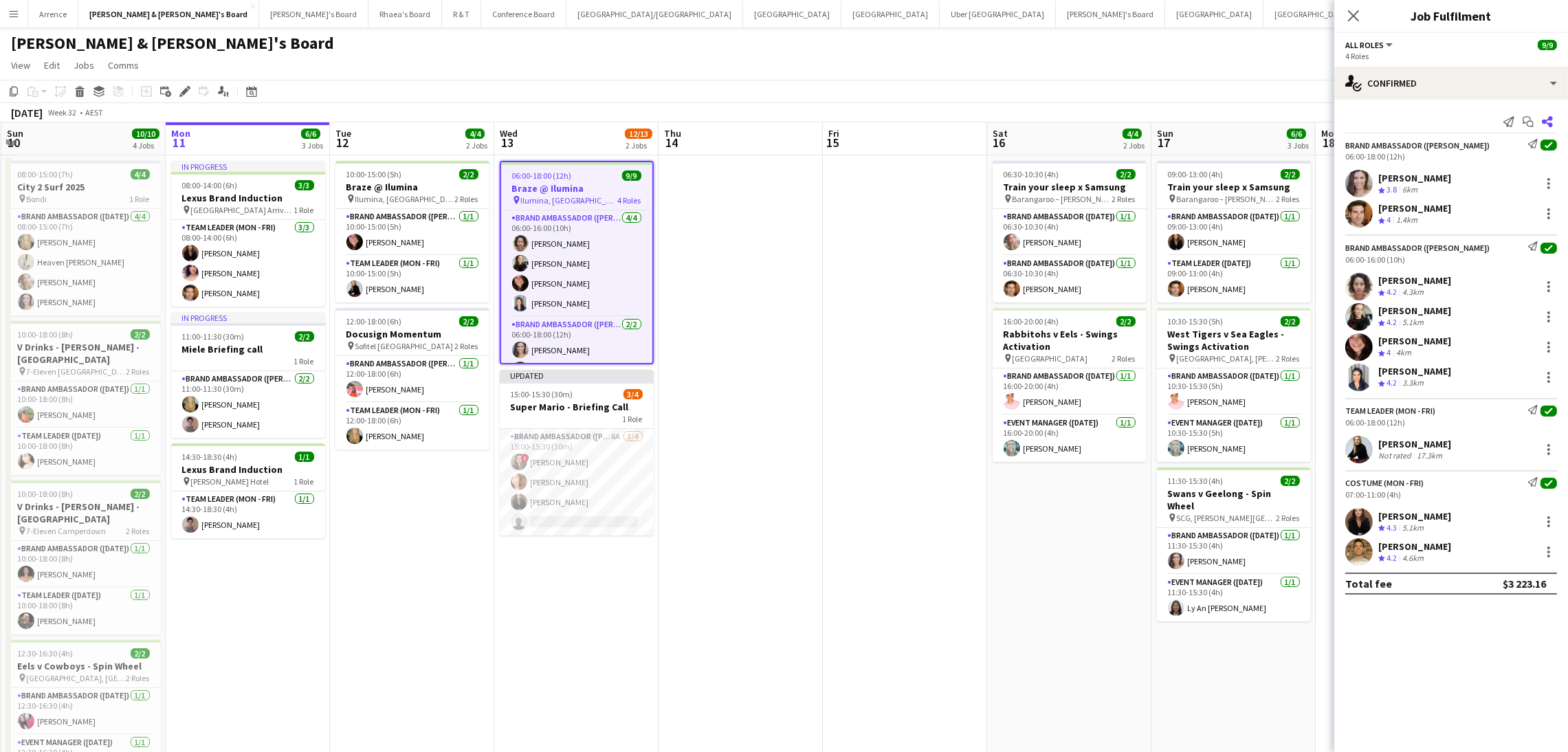
click at [1544, 123] on icon at bounding box center [1547, 121] width 11 height 11
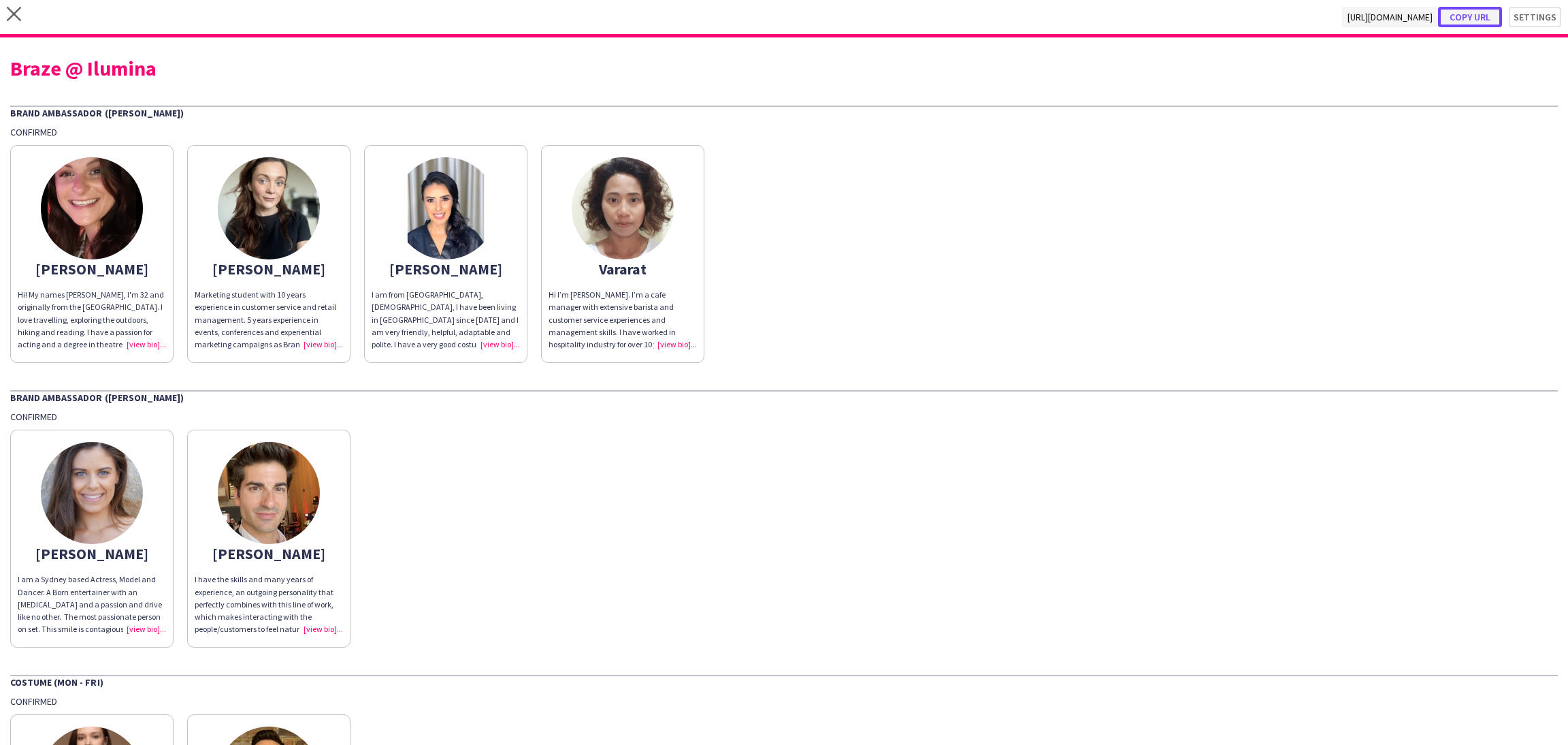
click at [1449, 24] on button "Copy url" at bounding box center [1470, 17] width 64 height 20
click at [163, 58] on div "Braze @ Ilumina" at bounding box center [784, 68] width 1548 height 20
click at [144, 72] on div "Braze @ Ilumina" at bounding box center [784, 68] width 1548 height 20
click at [142, 72] on div "Braze @ Ilumina" at bounding box center [784, 68] width 1548 height 20
